Goal: Task Accomplishment & Management: Manage account settings

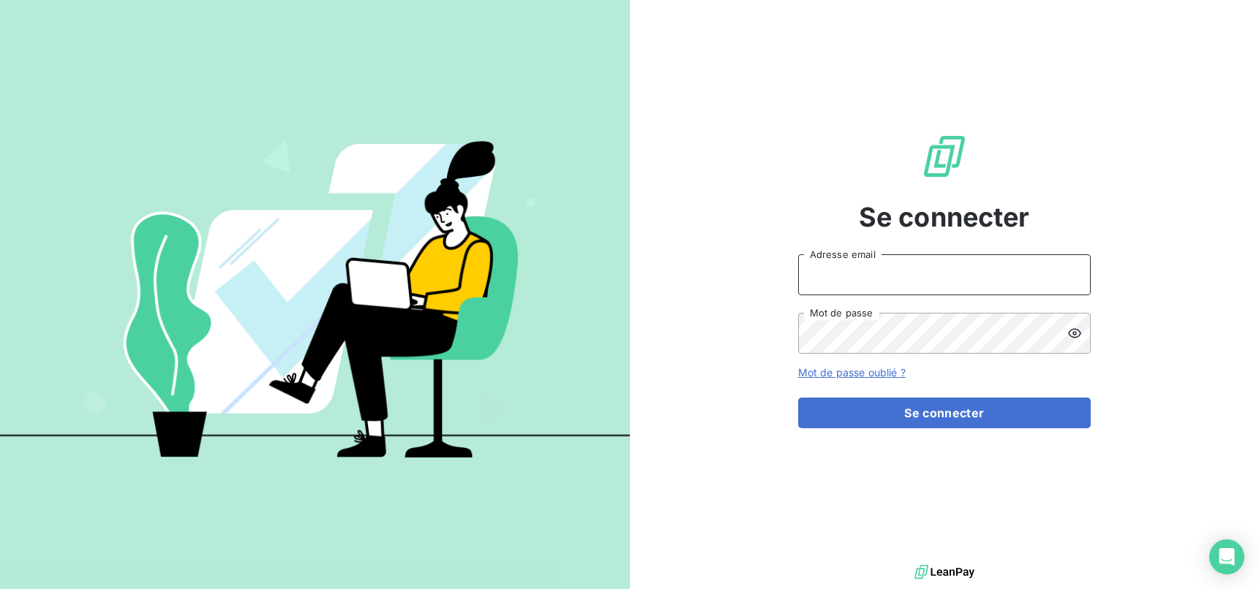
click at [935, 269] on input "Adresse email" at bounding box center [944, 274] width 293 height 41
type input "[EMAIL_ADDRESS][DOMAIN_NAME]"
click at [798, 398] on button "Se connecter" at bounding box center [944, 413] width 293 height 31
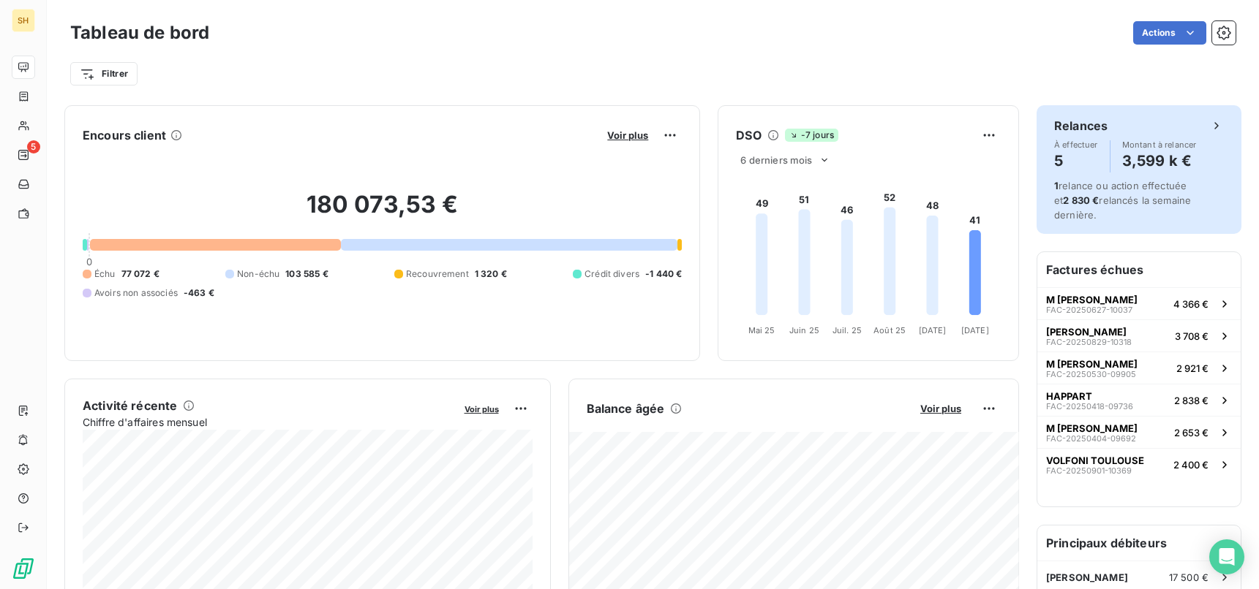
click at [1123, 136] on div "Relances À effectuer 5 Montant à relancer 3,599 k €" at bounding box center [1139, 145] width 170 height 56
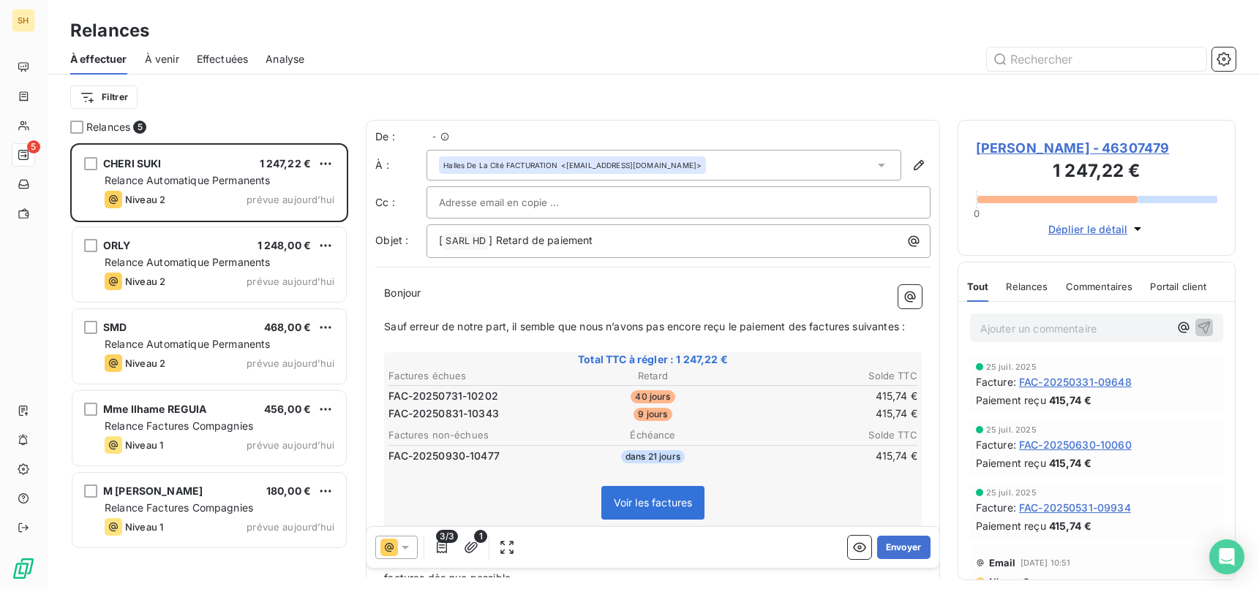
scroll to position [446, 279]
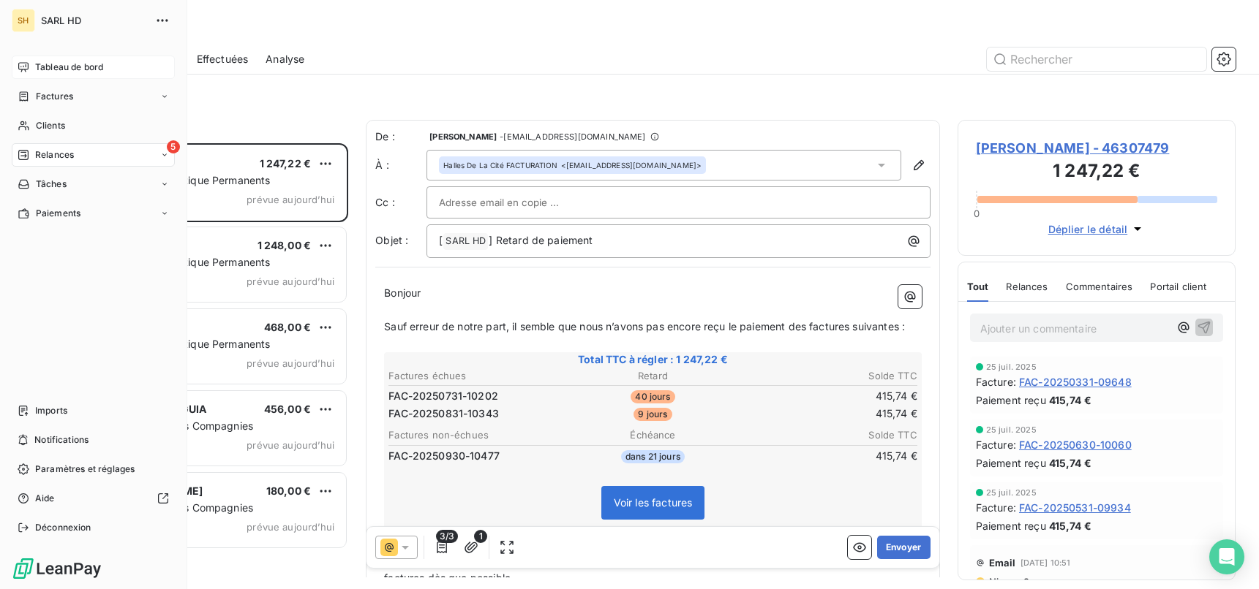
click at [49, 61] on span "Tableau de bord" at bounding box center [69, 67] width 68 height 13
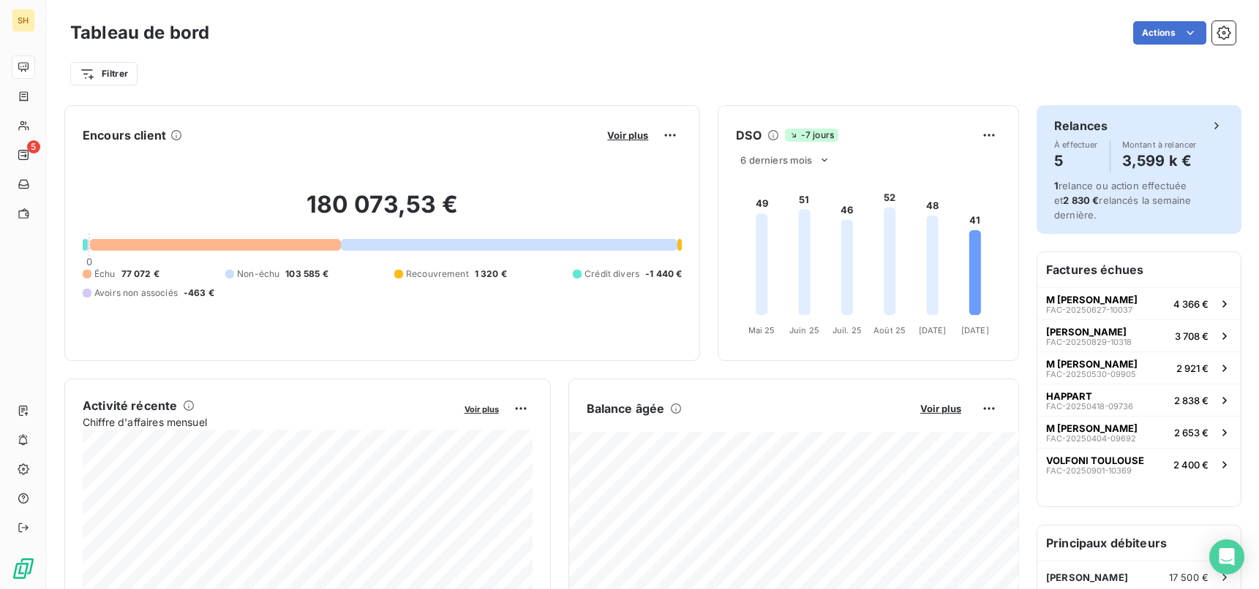
click at [1179, 200] on span "1 relance ou action effectuée et 2 830 € relancés la semaine dernière." at bounding box center [1122, 200] width 137 height 41
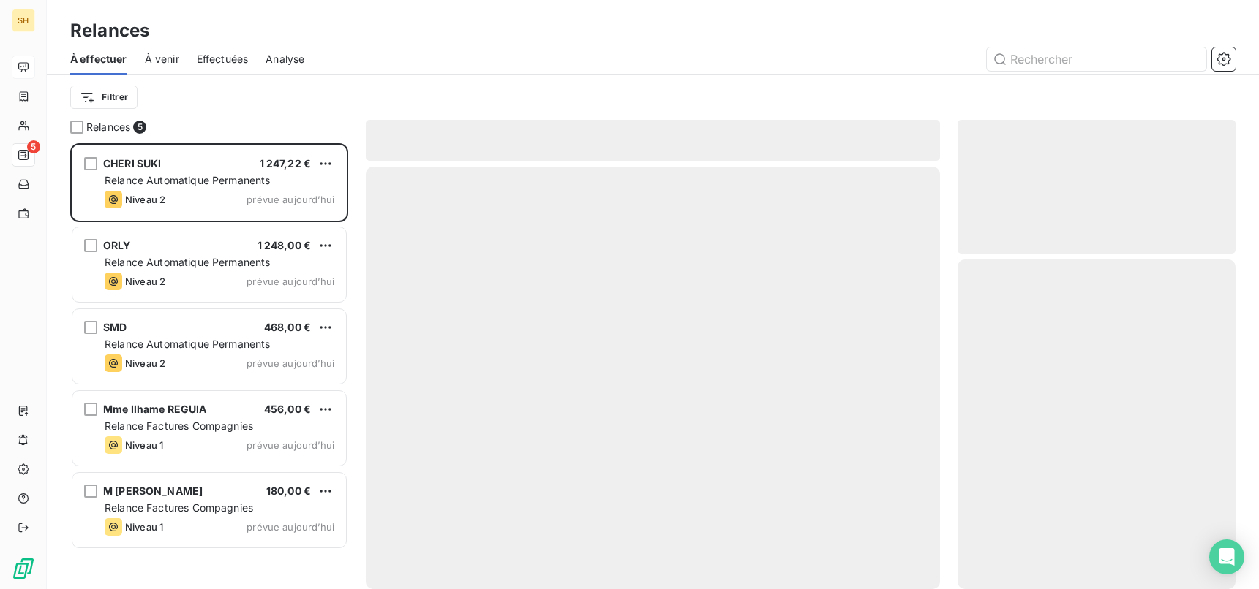
scroll to position [446, 279]
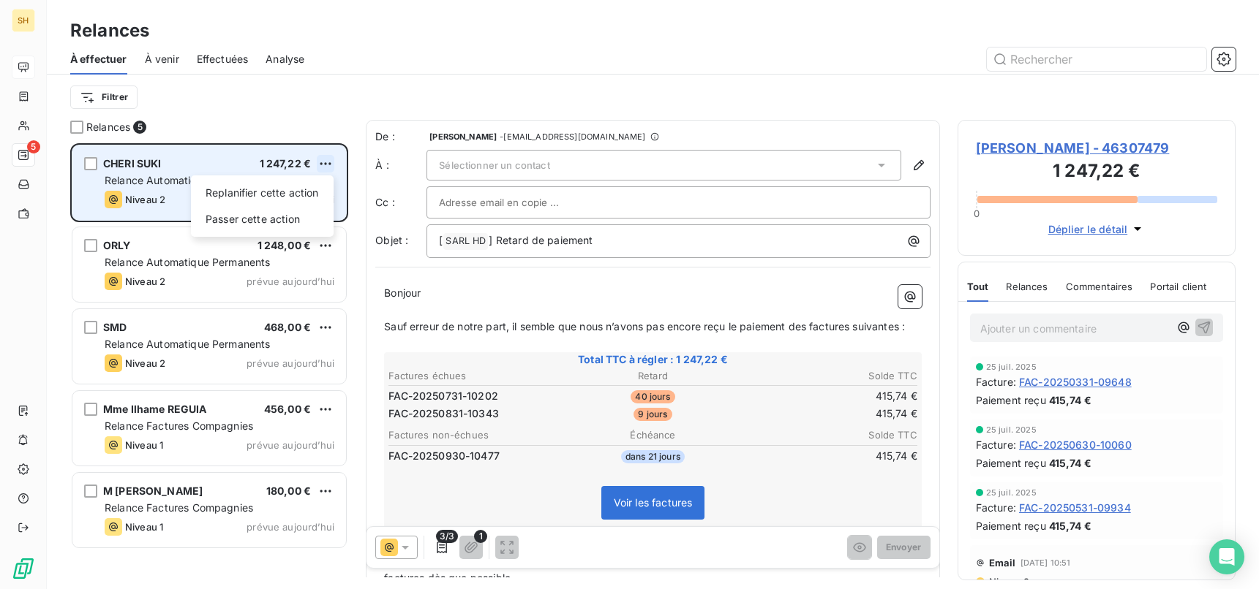
click at [329, 168] on html "SH 5 Relances À effectuer À venir Effectuées Analyse Filtrer Relances 5 CHERI S…" at bounding box center [629, 294] width 1259 height 589
click at [276, 223] on div "Passer cette action" at bounding box center [262, 219] width 131 height 23
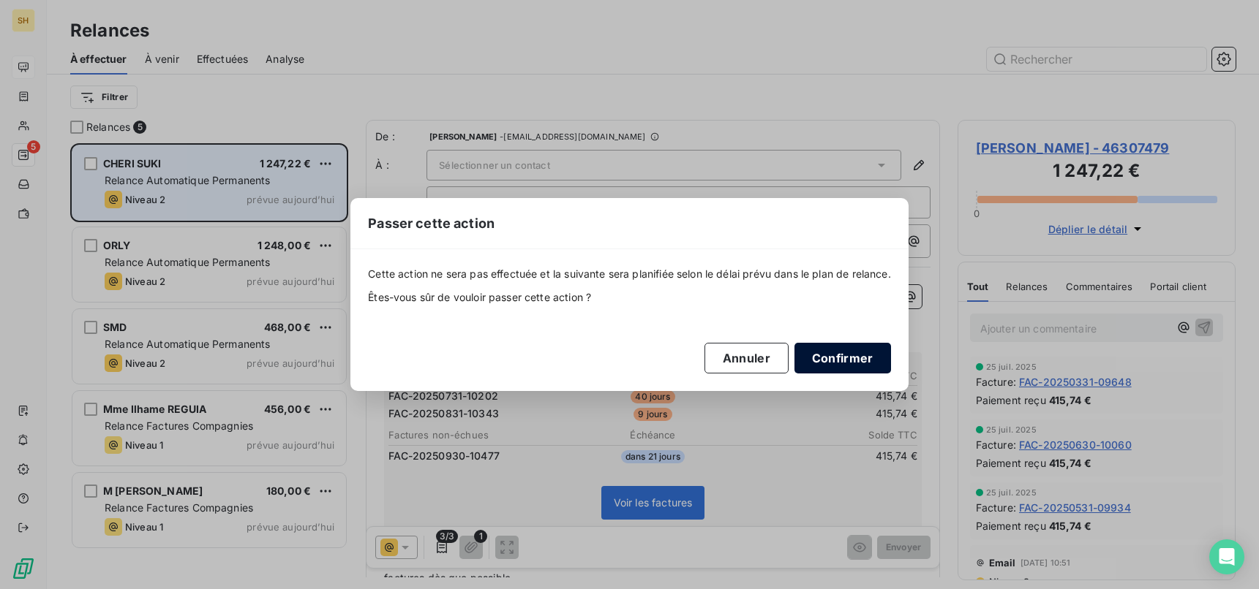
click at [853, 349] on button "Confirmer" at bounding box center [842, 358] width 97 height 31
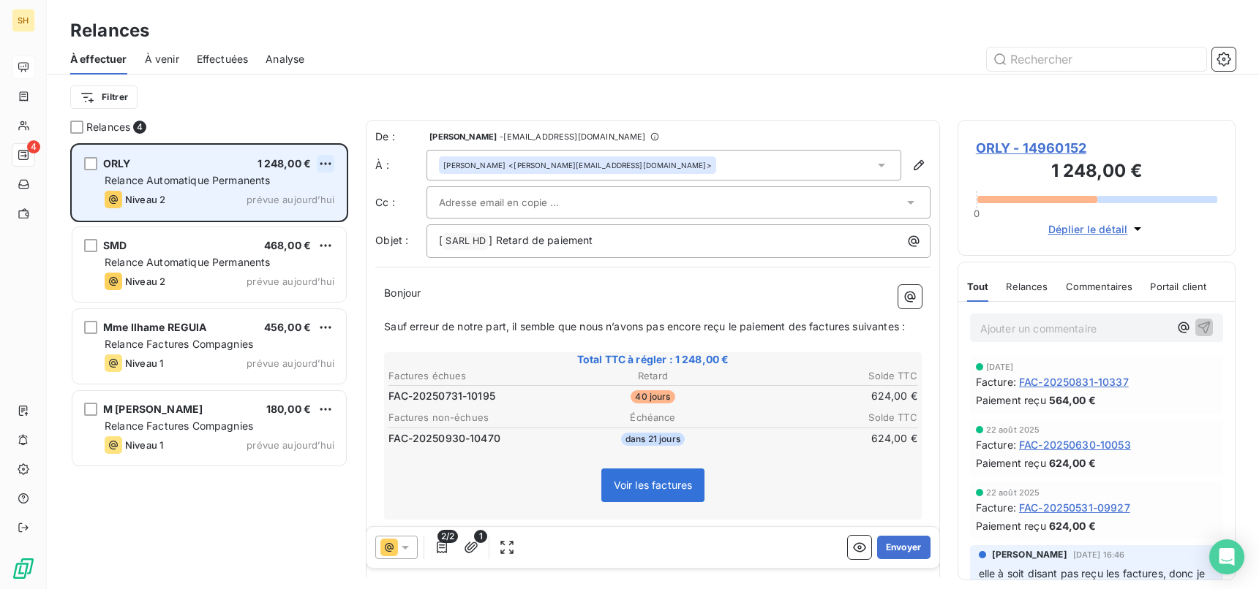
click at [333, 161] on html "SH 4 Relances À effectuer À venir Effectuées Analyse Filtrer Relances 4 ORLY 1 …" at bounding box center [629, 294] width 1259 height 589
click at [291, 210] on div "Passer cette action" at bounding box center [262, 219] width 131 height 23
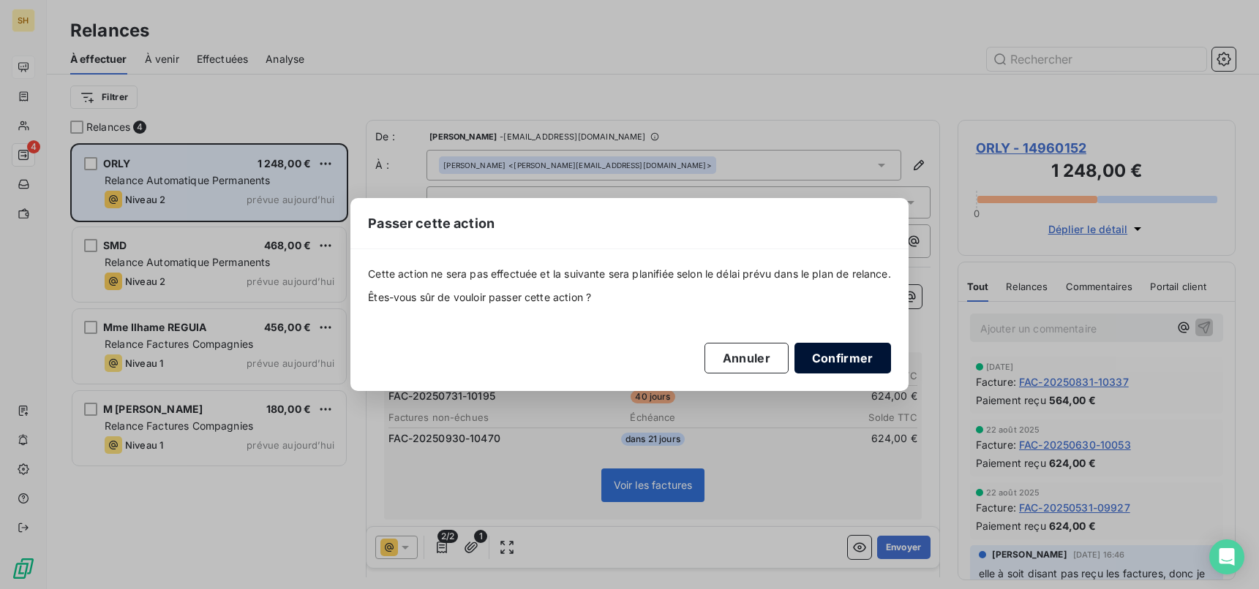
click at [850, 363] on button "Confirmer" at bounding box center [842, 358] width 97 height 31
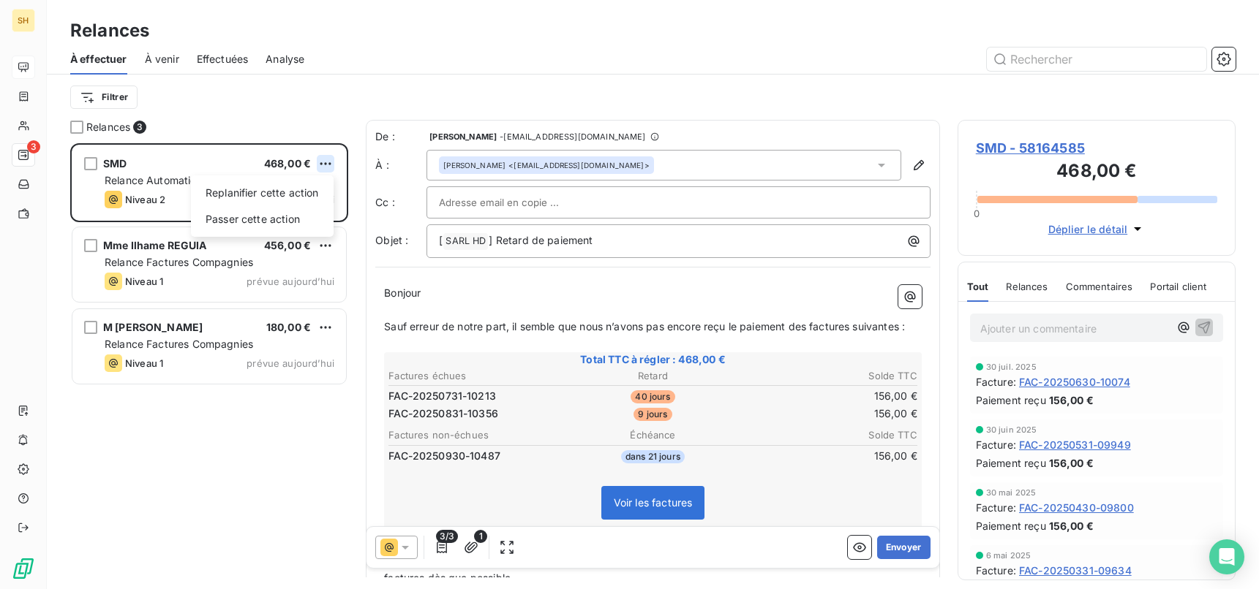
click at [318, 161] on html "SH 3 Relances À effectuer À venir Effectuées Analyse Filtrer Relances 3 SMD 468…" at bounding box center [629, 294] width 1259 height 589
click at [271, 221] on div "Passer cette action" at bounding box center [262, 219] width 131 height 23
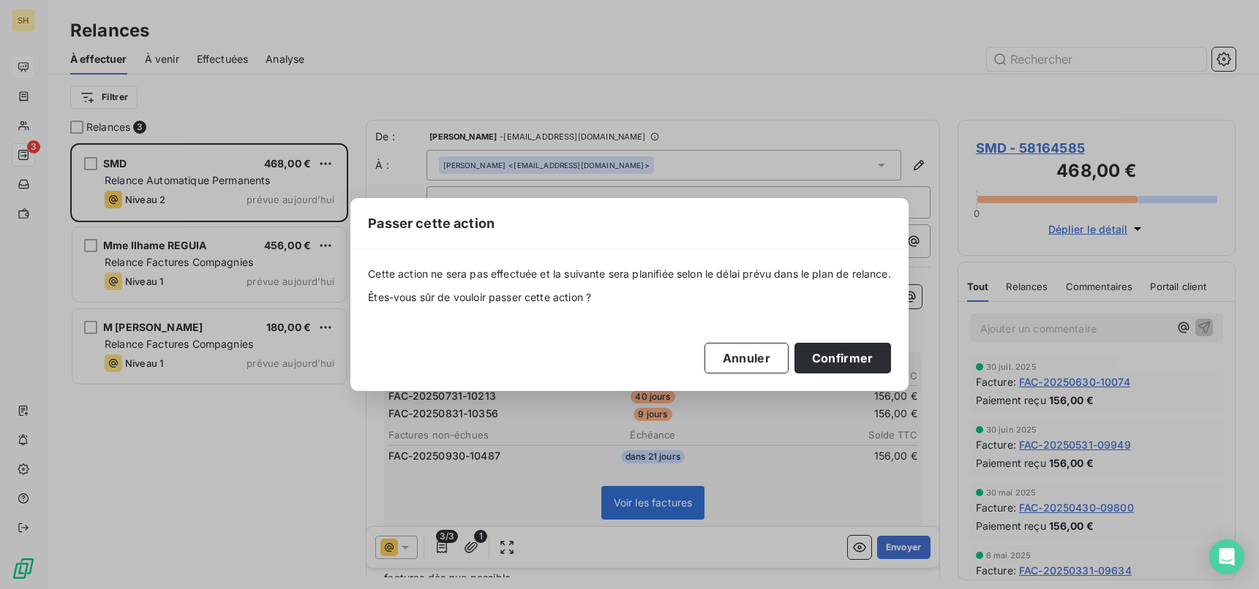
drag, startPoint x: 868, startPoint y: 355, endPoint x: 692, endPoint y: 289, distance: 188.4
click at [868, 355] on button "Confirmer" at bounding box center [842, 358] width 97 height 31
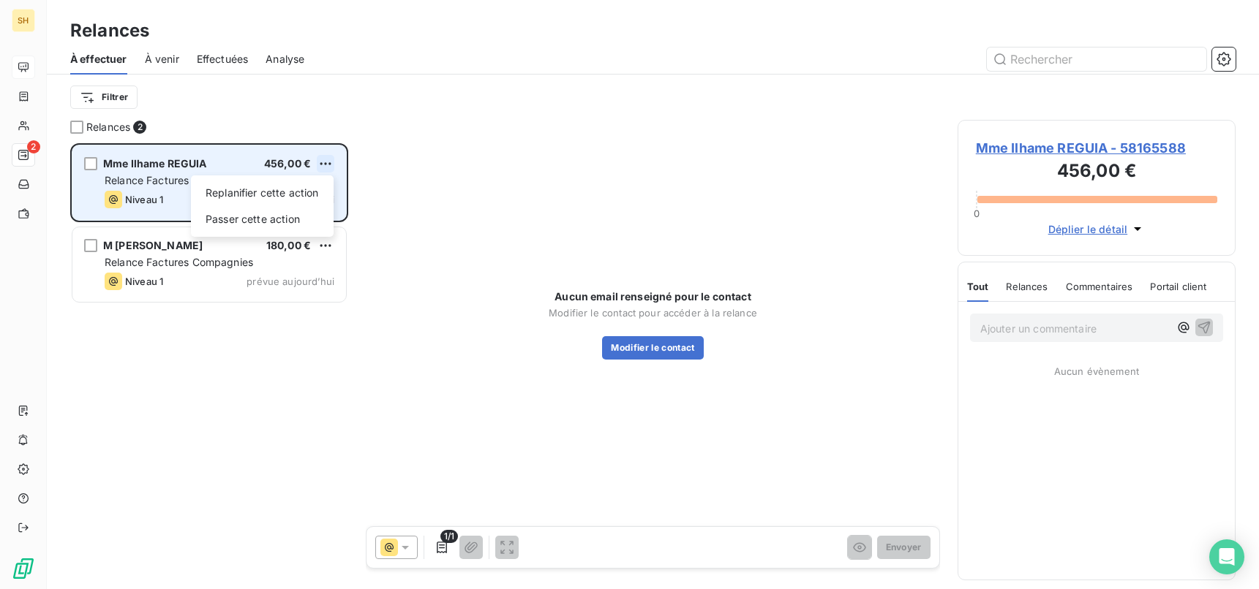
click at [323, 161] on html "SH 2 Relances À effectuer À venir Effectuées Analyse Filtrer Relances 2 Mme Ilh…" at bounding box center [629, 294] width 1259 height 589
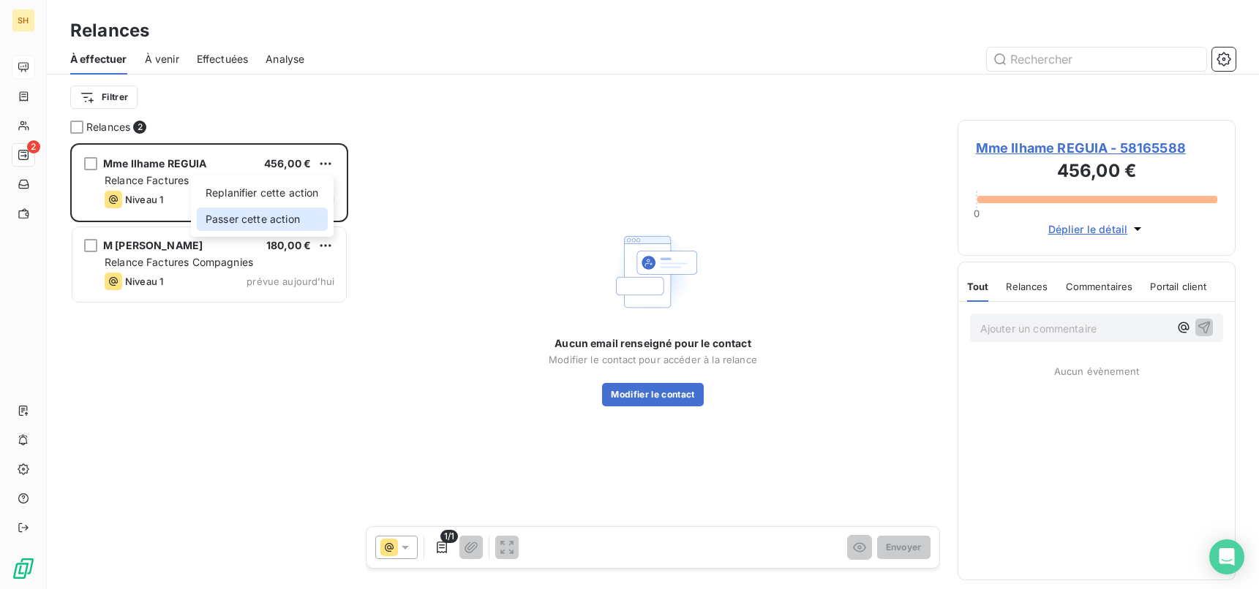
click at [282, 225] on div "Passer cette action" at bounding box center [262, 219] width 131 height 23
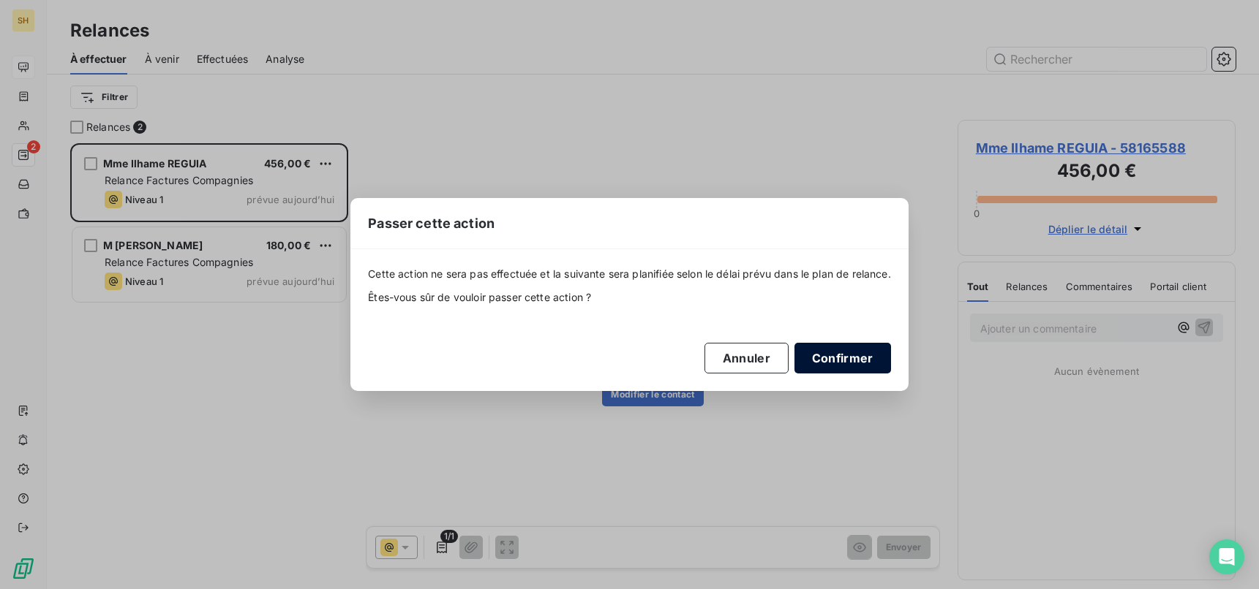
click at [881, 364] on button "Confirmer" at bounding box center [842, 358] width 97 height 31
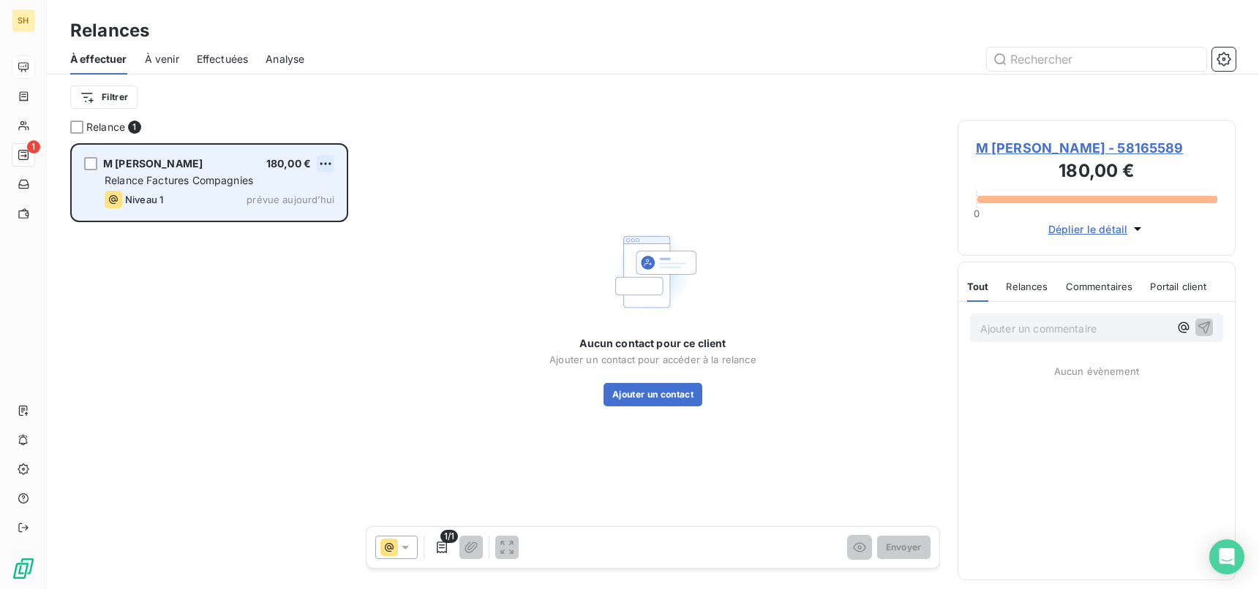
click at [327, 161] on html "SH 1 Relances À effectuer À venir Effectuées Analyse Filtrer Relance 1 M [PERSO…" at bounding box center [629, 294] width 1259 height 589
click at [268, 218] on div "Passer cette action" at bounding box center [262, 219] width 131 height 23
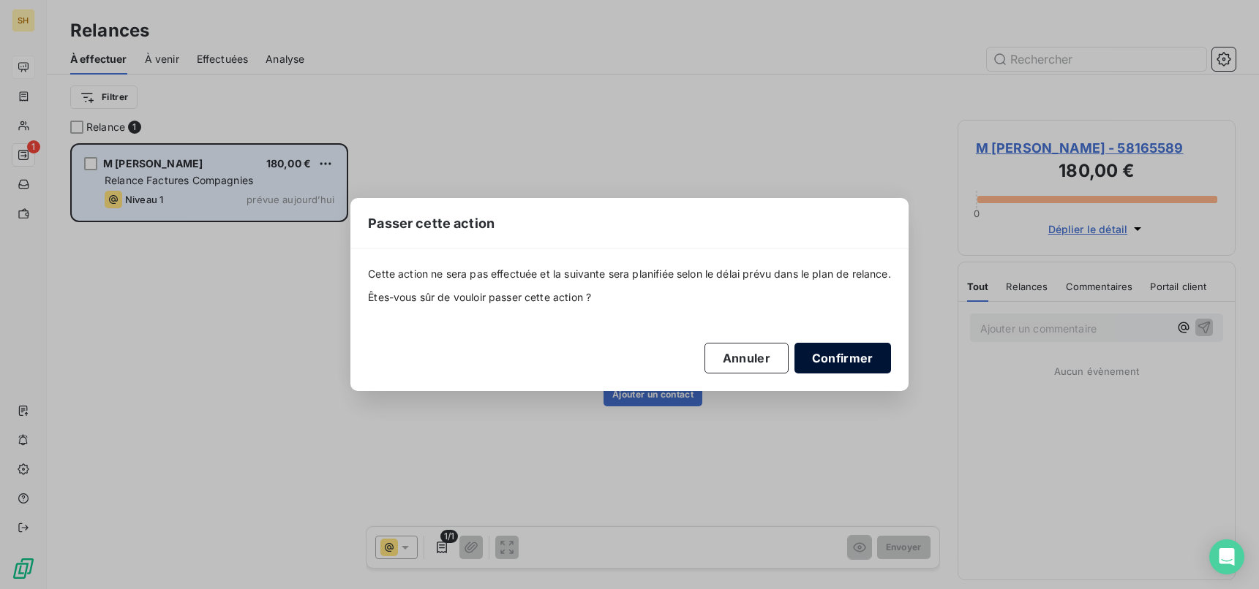
click at [871, 361] on button "Confirmer" at bounding box center [842, 358] width 97 height 31
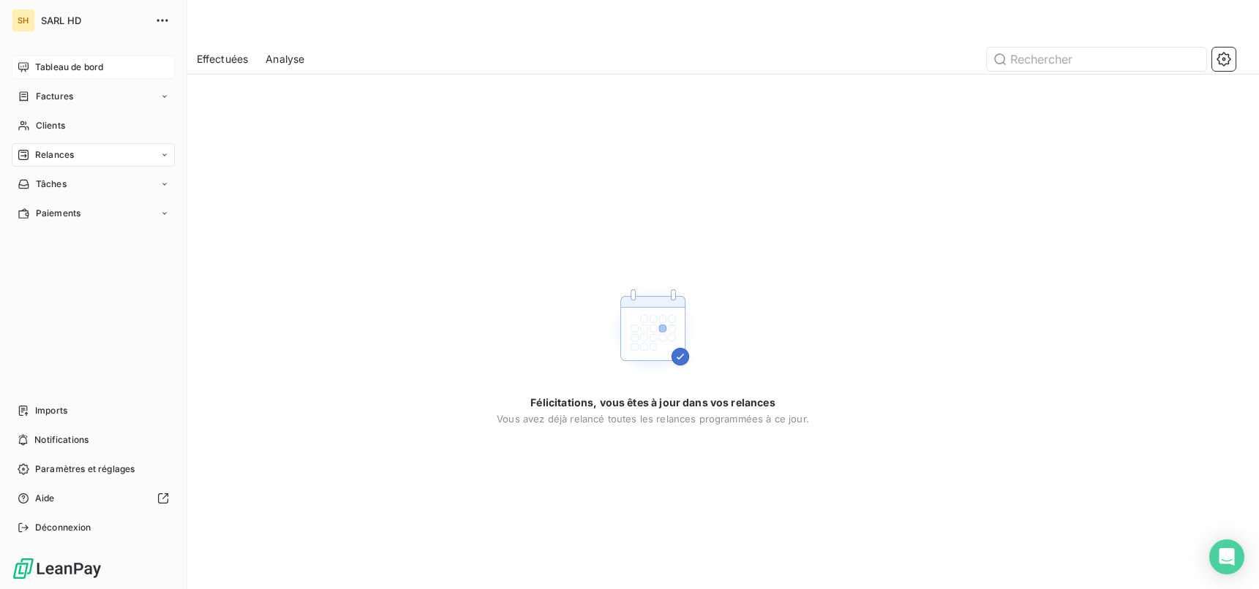
click at [28, 60] on div "Tableau de bord" at bounding box center [93, 67] width 163 height 23
